Goal: Task Accomplishment & Management: Use online tool/utility

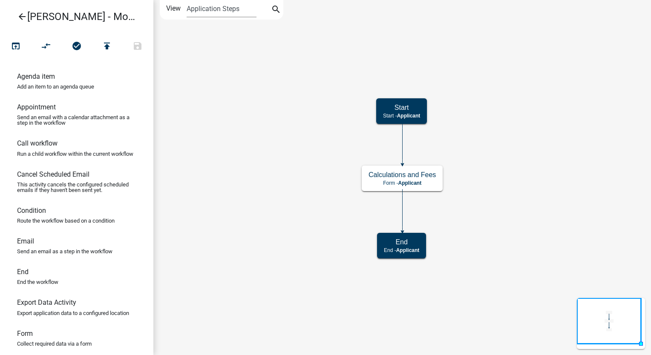
click at [24, 13] on icon "arrow_back" at bounding box center [22, 17] width 10 height 12
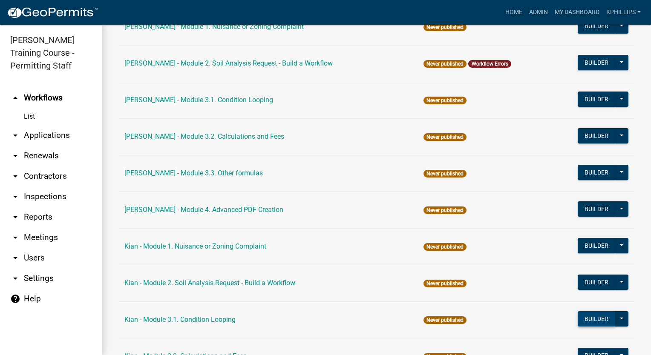
scroll to position [867, 0]
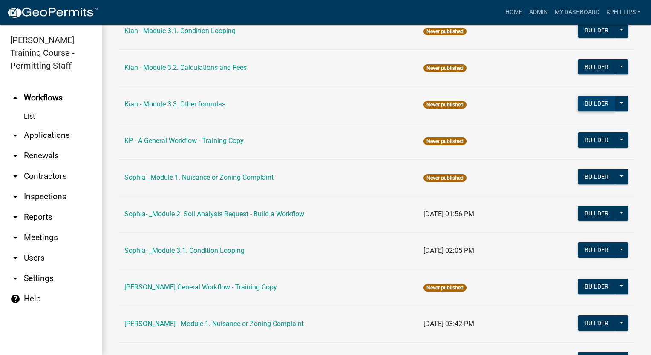
click at [586, 108] on button "Builder" at bounding box center [596, 103] width 37 height 15
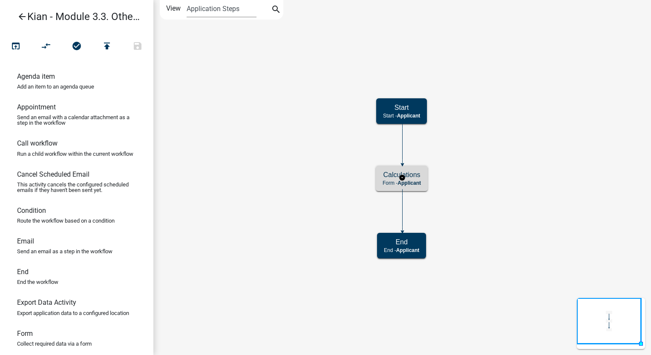
click at [411, 179] on div "Calculations Form - Applicant" at bounding box center [402, 179] width 52 height 26
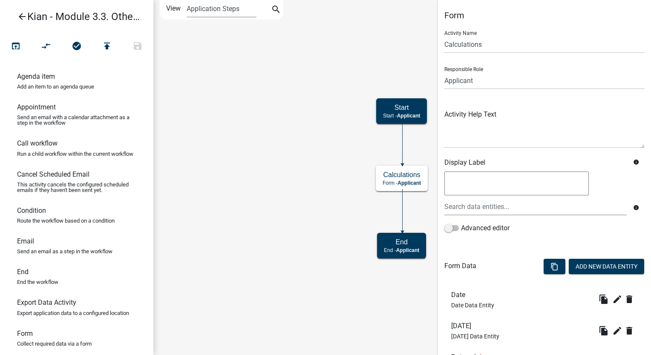
scroll to position [109, 0]
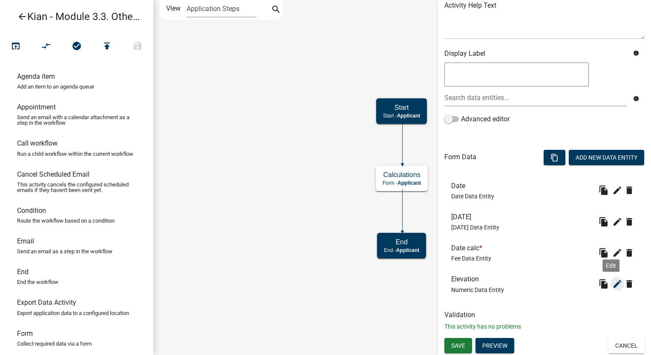
click at [612, 285] on icon "edit" at bounding box center [617, 284] width 10 height 10
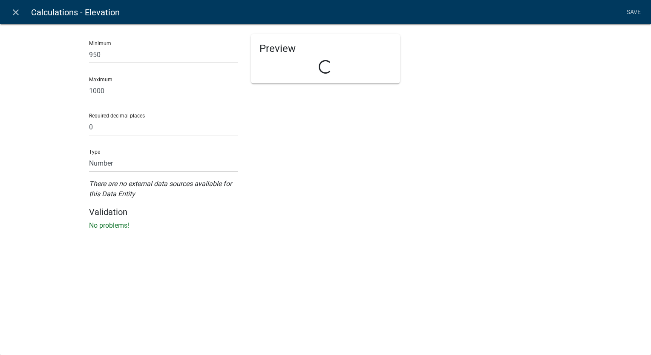
select select "numeric-data"
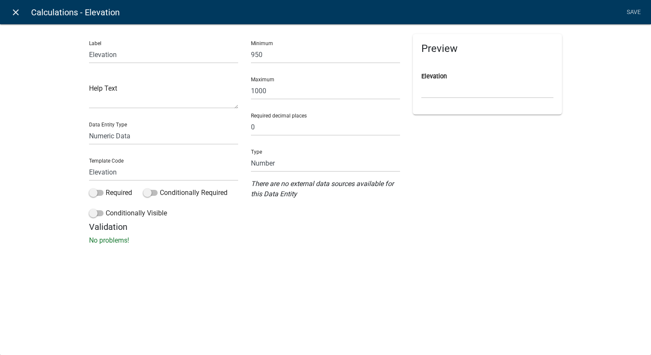
click at [19, 14] on icon "close" at bounding box center [16, 12] width 10 height 10
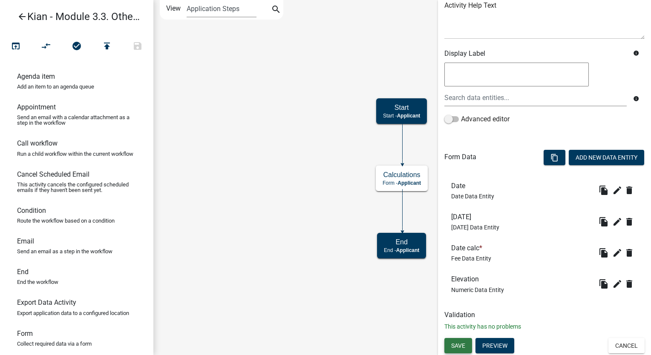
click at [463, 344] on span "Save" at bounding box center [458, 345] width 14 height 7
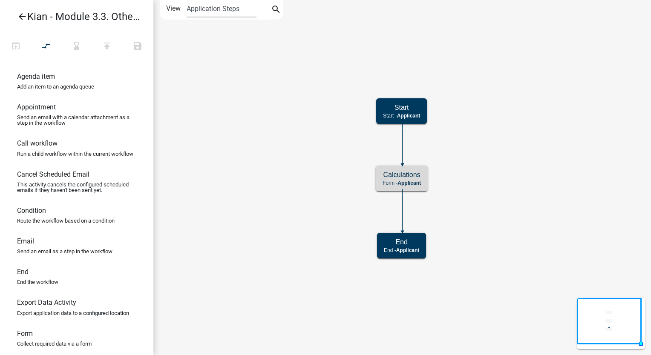
click at [7, 13] on link "arrow_back Kian - Module 3.3. Other formulas" at bounding box center [73, 17] width 133 height 20
click at [12, 14] on link "arrow_back Kian - Module 3.3. Other formulas" at bounding box center [73, 17] width 133 height 20
click at [17, 17] on icon "arrow_back" at bounding box center [22, 17] width 10 height 12
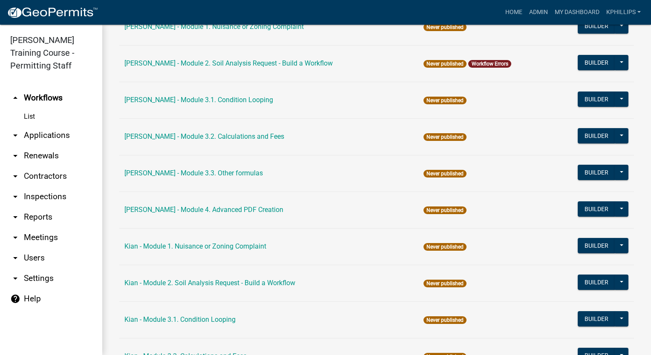
scroll to position [867, 0]
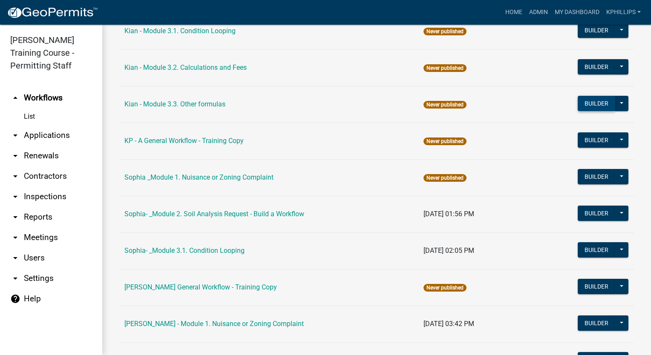
click at [592, 105] on button "Builder" at bounding box center [596, 103] width 37 height 15
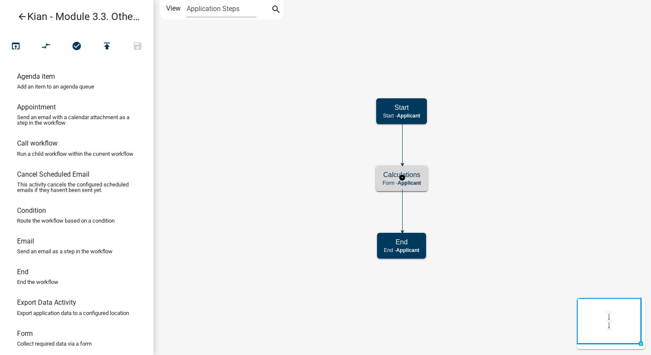
click at [424, 188] on div "Calculations Form - Applicant" at bounding box center [402, 179] width 52 height 26
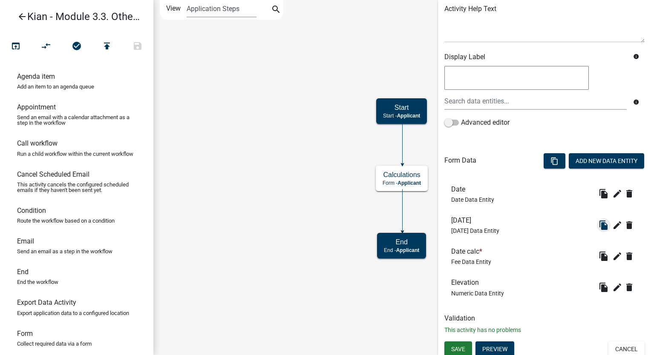
scroll to position [109, 0]
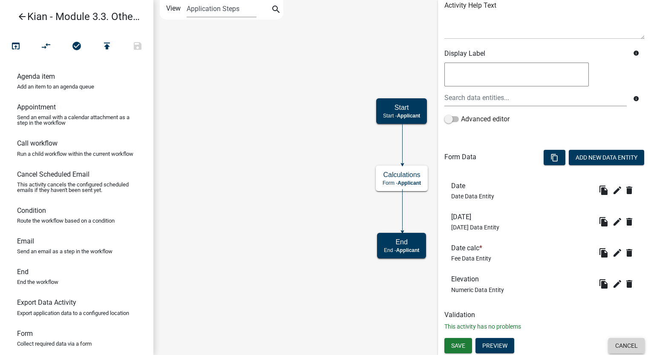
click at [624, 342] on button "Cancel" at bounding box center [626, 345] width 36 height 15
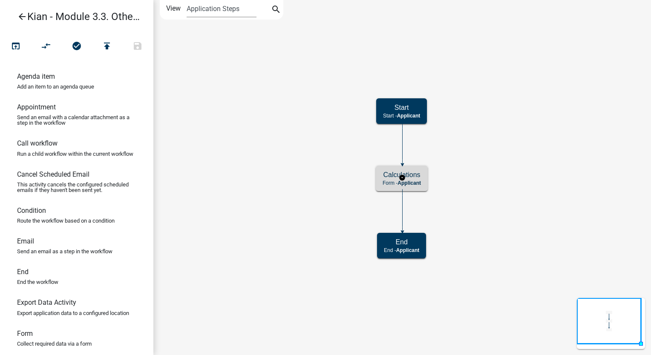
click at [417, 176] on h5 "Calculations" at bounding box center [401, 175] width 38 height 8
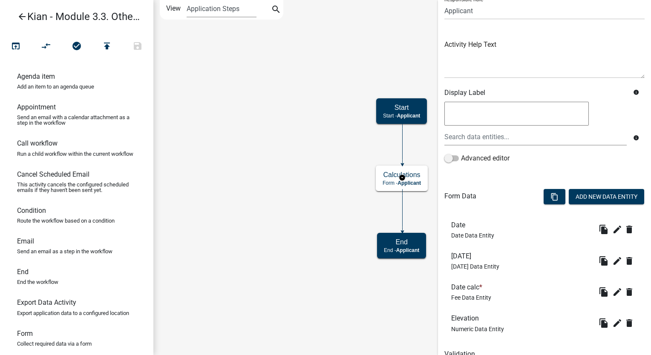
scroll to position [109, 0]
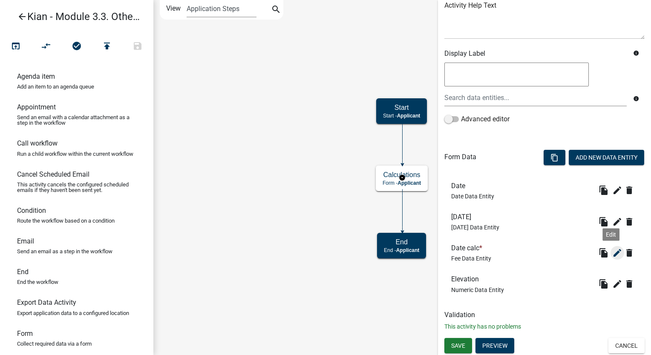
click at [612, 255] on icon "edit" at bounding box center [617, 253] width 10 height 10
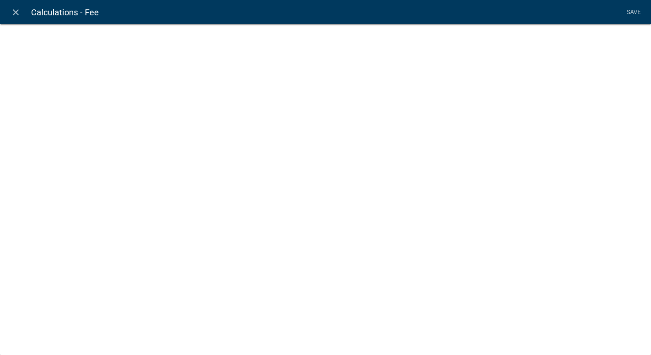
select select "fee"
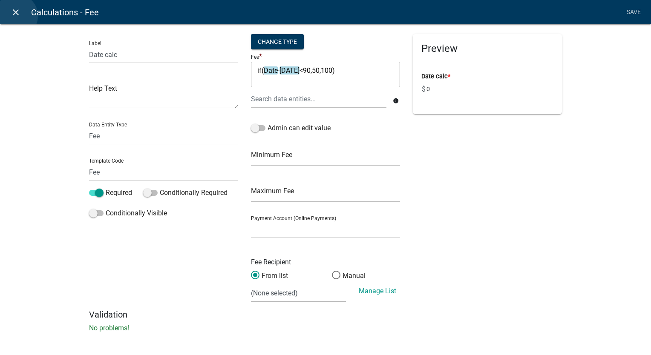
click at [16, 16] on icon "close" at bounding box center [16, 12] width 10 height 10
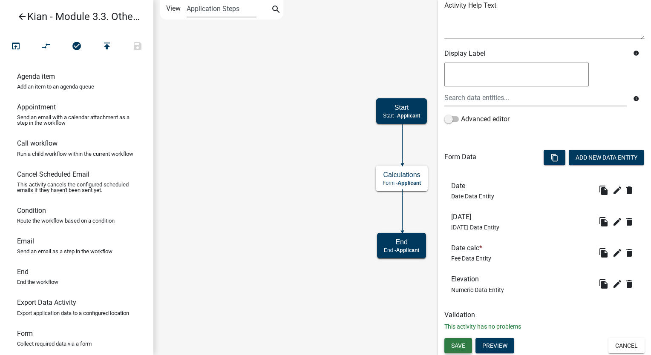
click at [451, 343] on span "Save" at bounding box center [458, 345] width 14 height 7
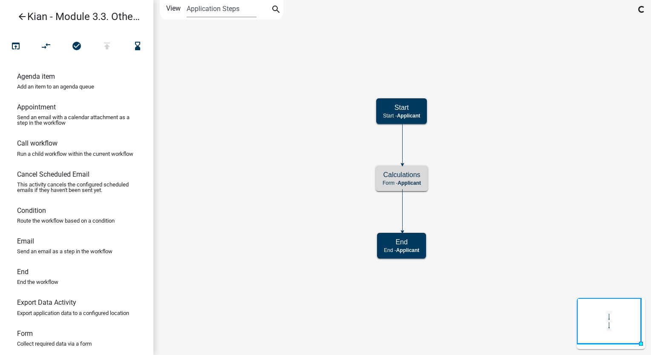
click at [28, 18] on link "arrow_back Kian - Module 3.3. Other formulas" at bounding box center [73, 17] width 133 height 20
click at [19, 17] on icon "arrow_back" at bounding box center [22, 17] width 10 height 12
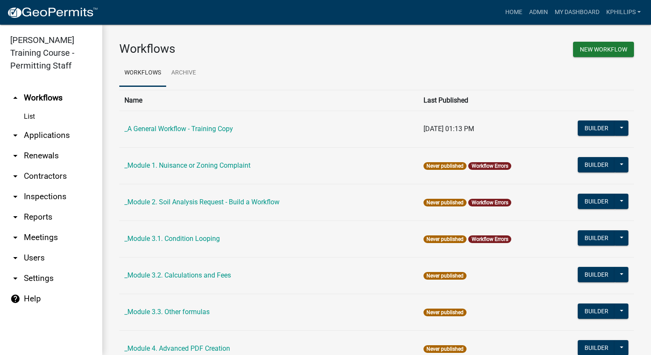
click at [316, 59] on div "Workflows" at bounding box center [245, 51] width 264 height 18
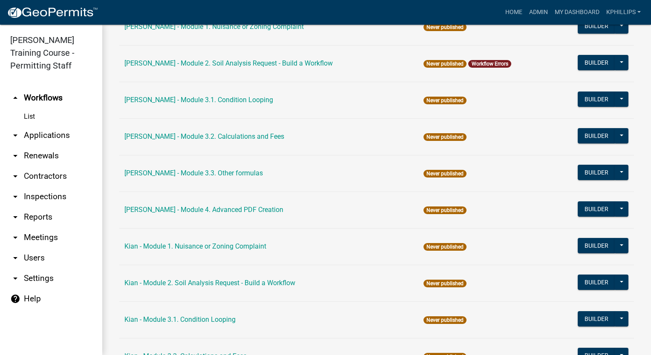
scroll to position [867, 0]
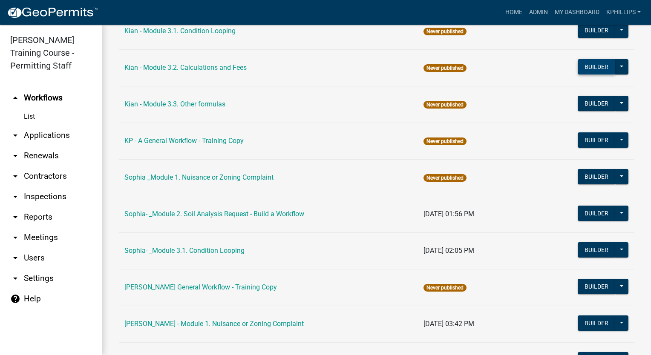
click at [586, 65] on button "Builder" at bounding box center [596, 66] width 37 height 15
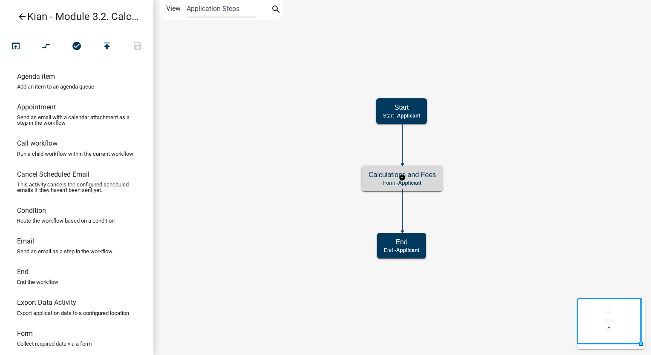
click at [420, 182] on span "Applicant" at bounding box center [409, 183] width 23 height 6
click at [420, 183] on span "Applicant" at bounding box center [409, 183] width 23 height 6
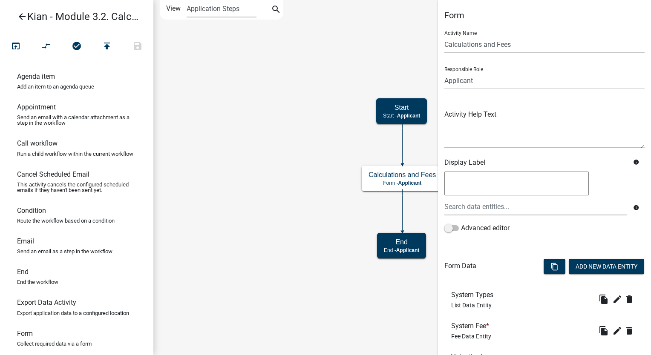
click at [0, 224] on html "Internet Explorer does NOT work with GeoPermits. Get a new browser for more sec…" at bounding box center [325, 177] width 651 height 355
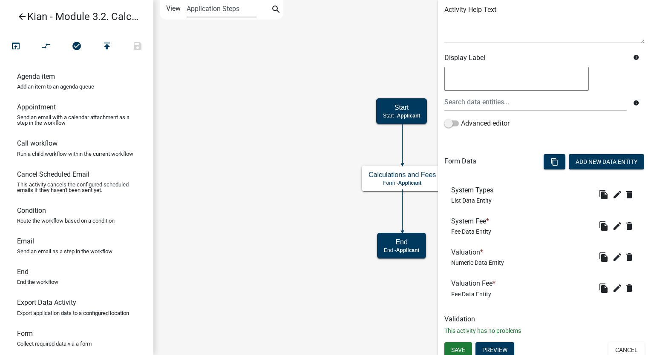
scroll to position [109, 0]
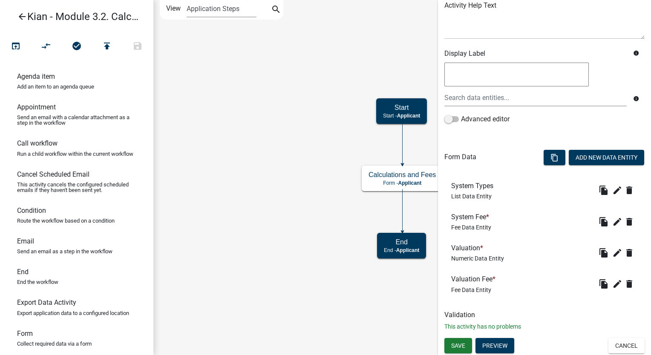
click at [613, 337] on div "Form Activity Name Calculations and Fees Responsible Role Applicant Kian Engine…" at bounding box center [544, 119] width 213 height 437
click at [617, 343] on button "Cancel" at bounding box center [626, 345] width 36 height 15
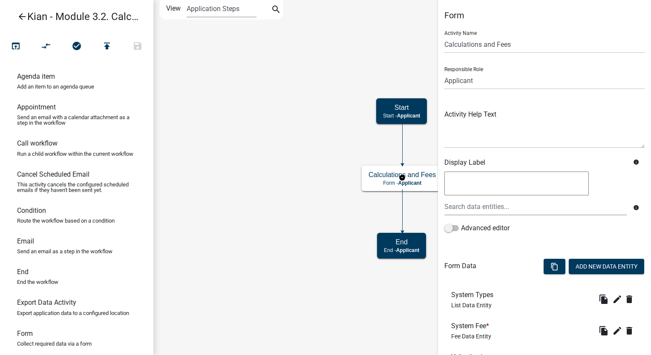
scroll to position [109, 0]
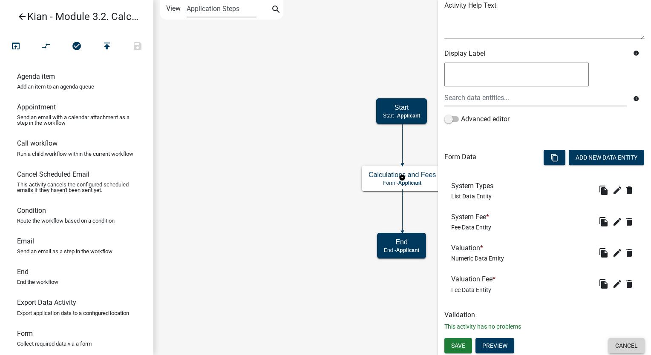
click at [635, 347] on button "Cancel" at bounding box center [626, 345] width 36 height 15
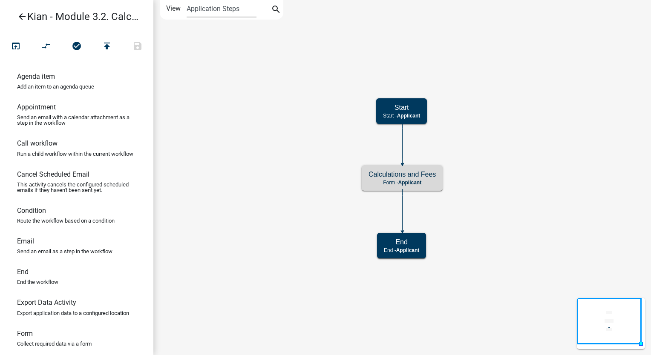
click at [361, 182] on icon "Start Start - Applicant Calculations and Fees Form - Applicant End End - Applic…" at bounding box center [402, 177] width 497 height 354
click at [360, 176] on icon "Start Start - Applicant Calculations and Fees Form - Applicant End End - Applic…" at bounding box center [402, 177] width 497 height 354
click at [374, 184] on p "Form - Applicant" at bounding box center [401, 183] width 67 height 6
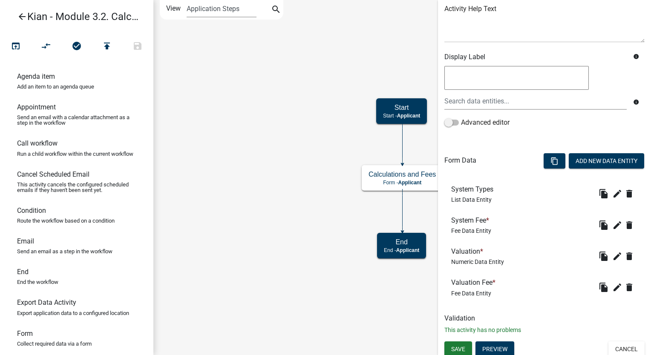
scroll to position [109, 0]
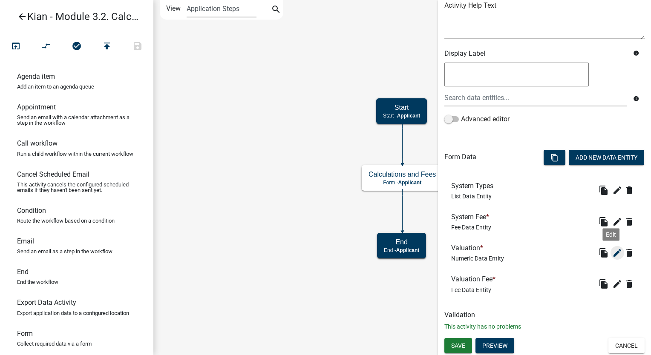
click at [612, 255] on icon "edit" at bounding box center [617, 253] width 10 height 10
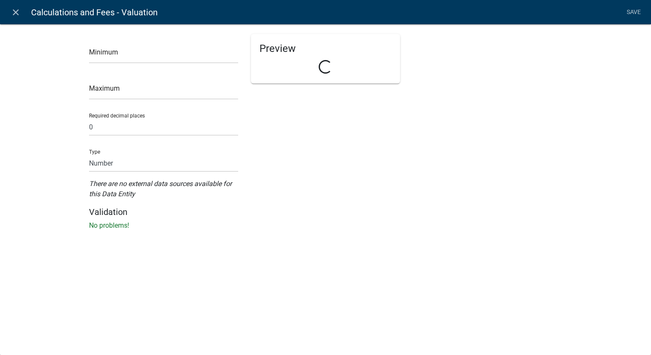
select select "numeric-data"
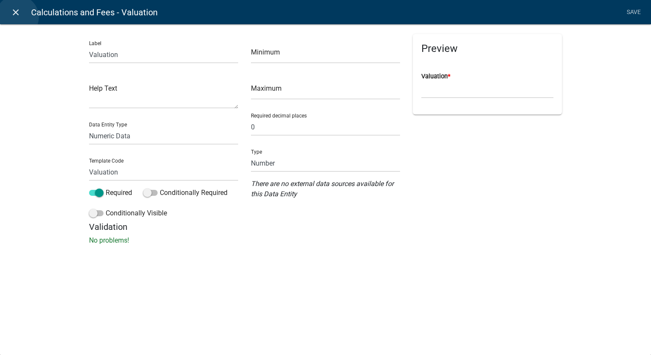
click at [17, 17] on icon "close" at bounding box center [16, 12] width 10 height 10
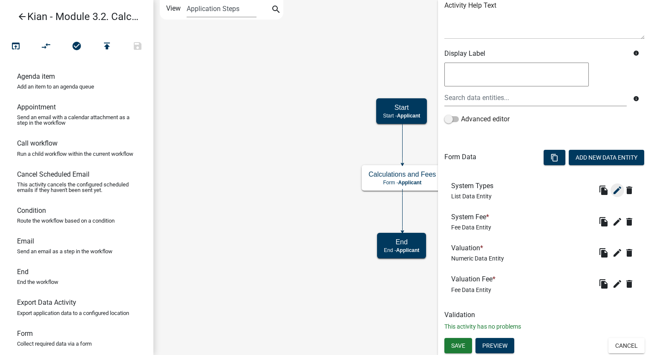
click at [612, 193] on icon "edit" at bounding box center [617, 190] width 10 height 10
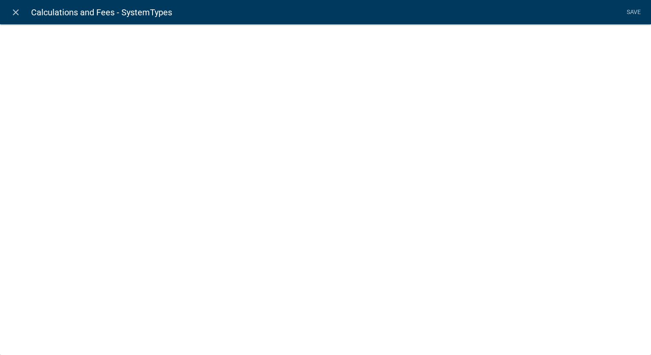
select select "list-data"
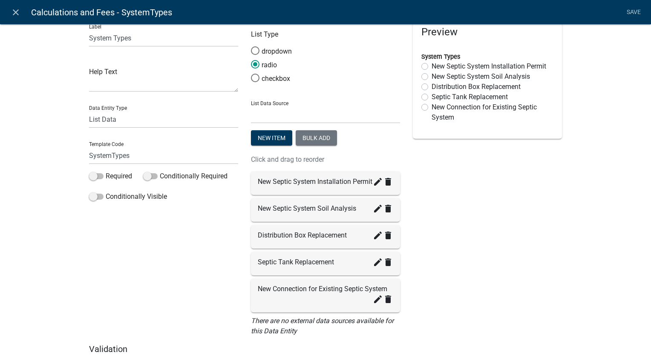
scroll to position [0, 0]
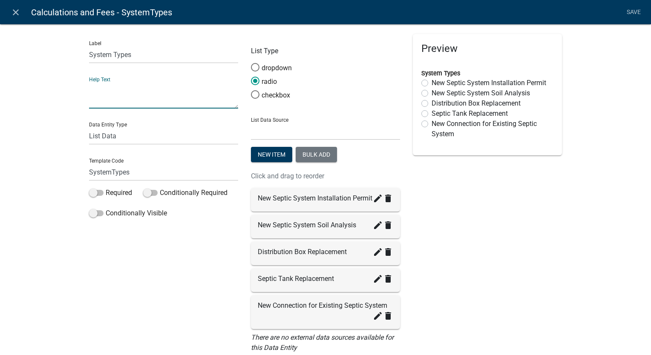
click at [159, 105] on textarea at bounding box center [163, 95] width 149 height 26
type textarea "sfafewwrt"
click at [162, 94] on textarea "sfafewwrt" at bounding box center [163, 95] width 149 height 26
click at [11, 10] on icon "close" at bounding box center [16, 12] width 10 height 10
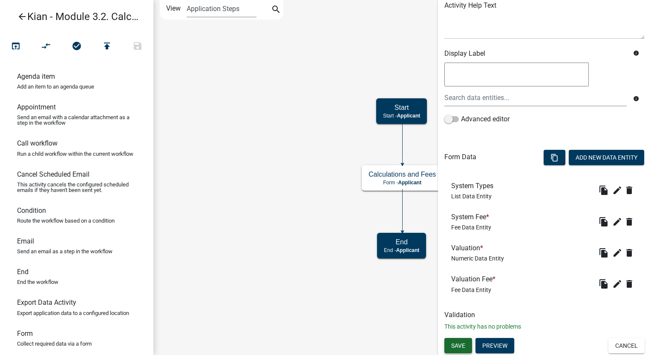
click at [465, 338] on button "Save" at bounding box center [458, 345] width 28 height 15
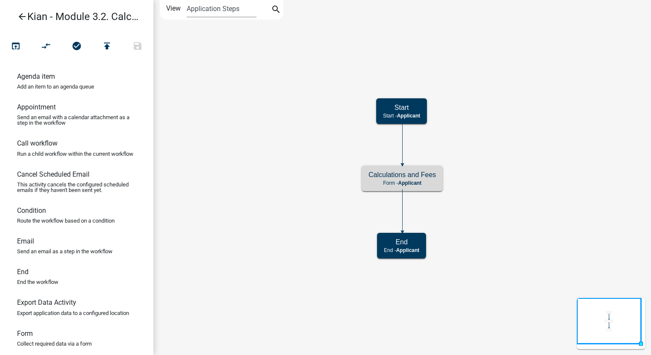
click at [26, 18] on icon "arrow_back" at bounding box center [22, 17] width 10 height 12
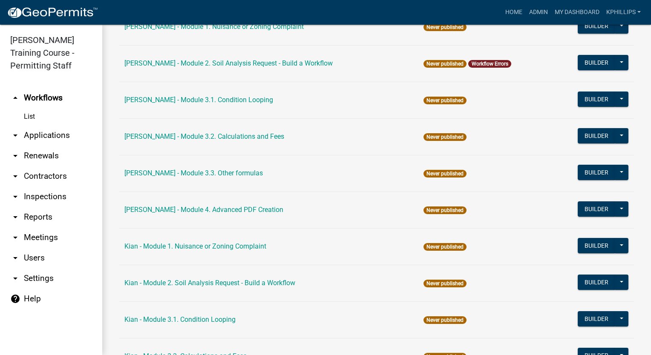
scroll to position [867, 0]
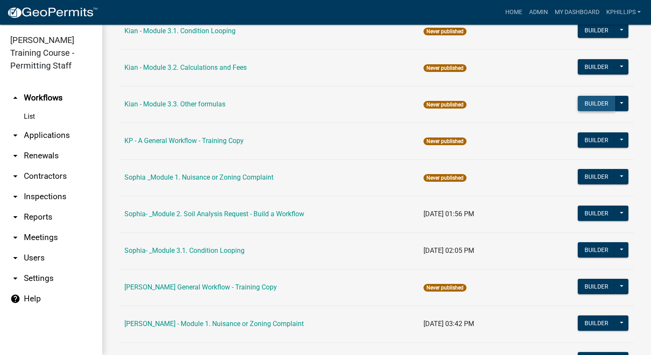
click at [586, 103] on button "Builder" at bounding box center [596, 103] width 37 height 15
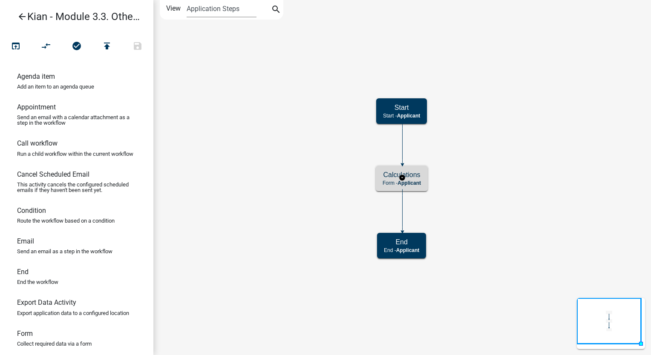
click at [414, 173] on h5 "Calculations" at bounding box center [401, 175] width 38 height 8
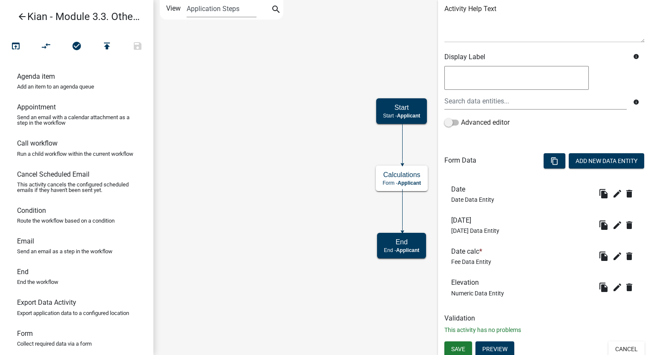
scroll to position [109, 0]
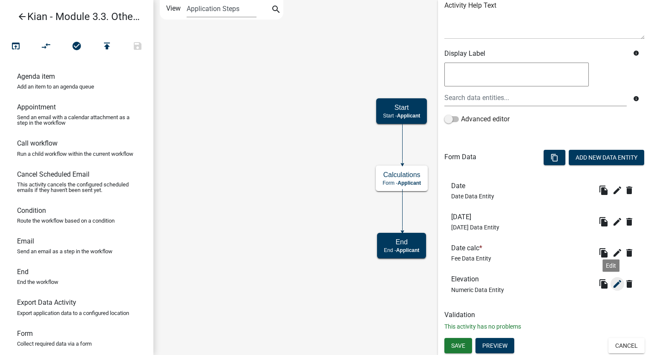
click at [612, 280] on icon "edit" at bounding box center [617, 284] width 10 height 10
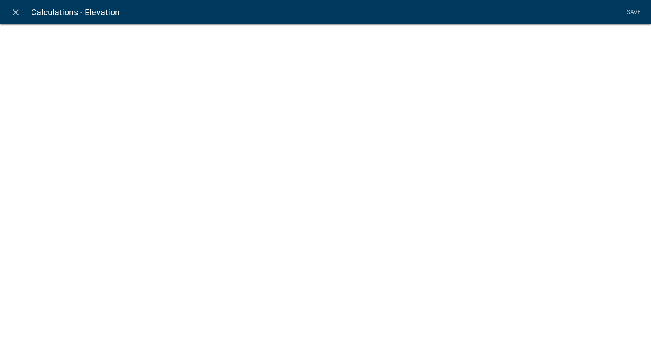
select select "numeric-data"
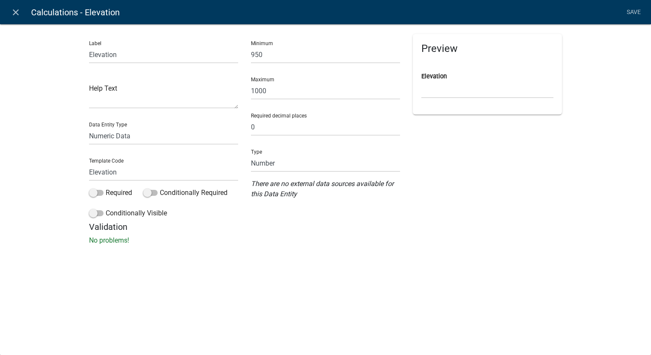
click at [529, 224] on h5 "Validation" at bounding box center [325, 227] width 473 height 10
click at [20, 10] on icon "close" at bounding box center [16, 12] width 10 height 10
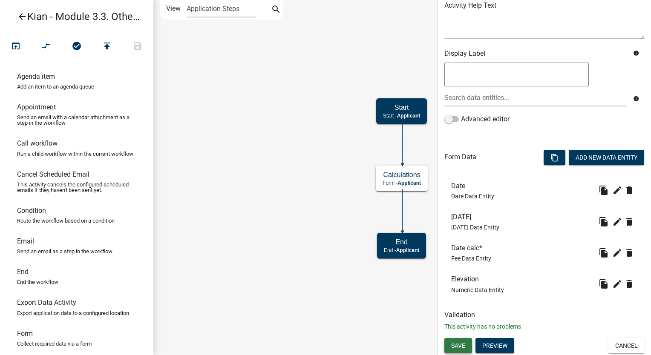
click at [460, 348] on span "Save" at bounding box center [458, 345] width 14 height 7
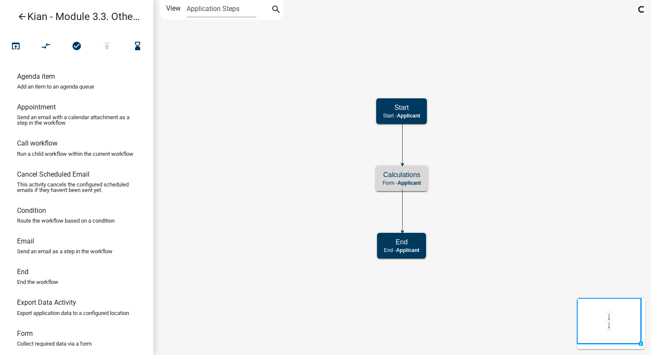
click at [19, 21] on icon "arrow_back" at bounding box center [22, 17] width 10 height 12
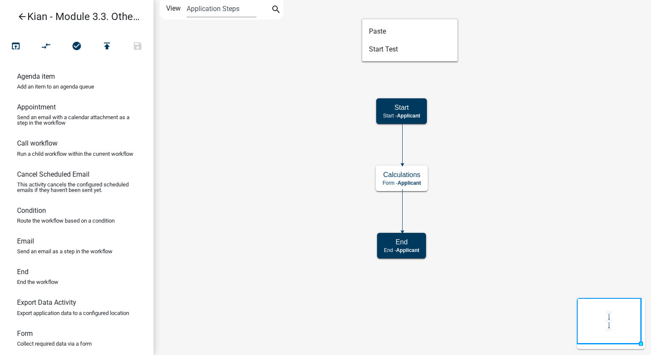
click at [341, 1] on icon "Start Start - Applicant Calculations Form - Applicant End End - Applicant" at bounding box center [402, 177] width 497 height 354
click at [25, 17] on icon "arrow_back" at bounding box center [22, 17] width 10 height 12
